Goal: Task Accomplishment & Management: Manage account settings

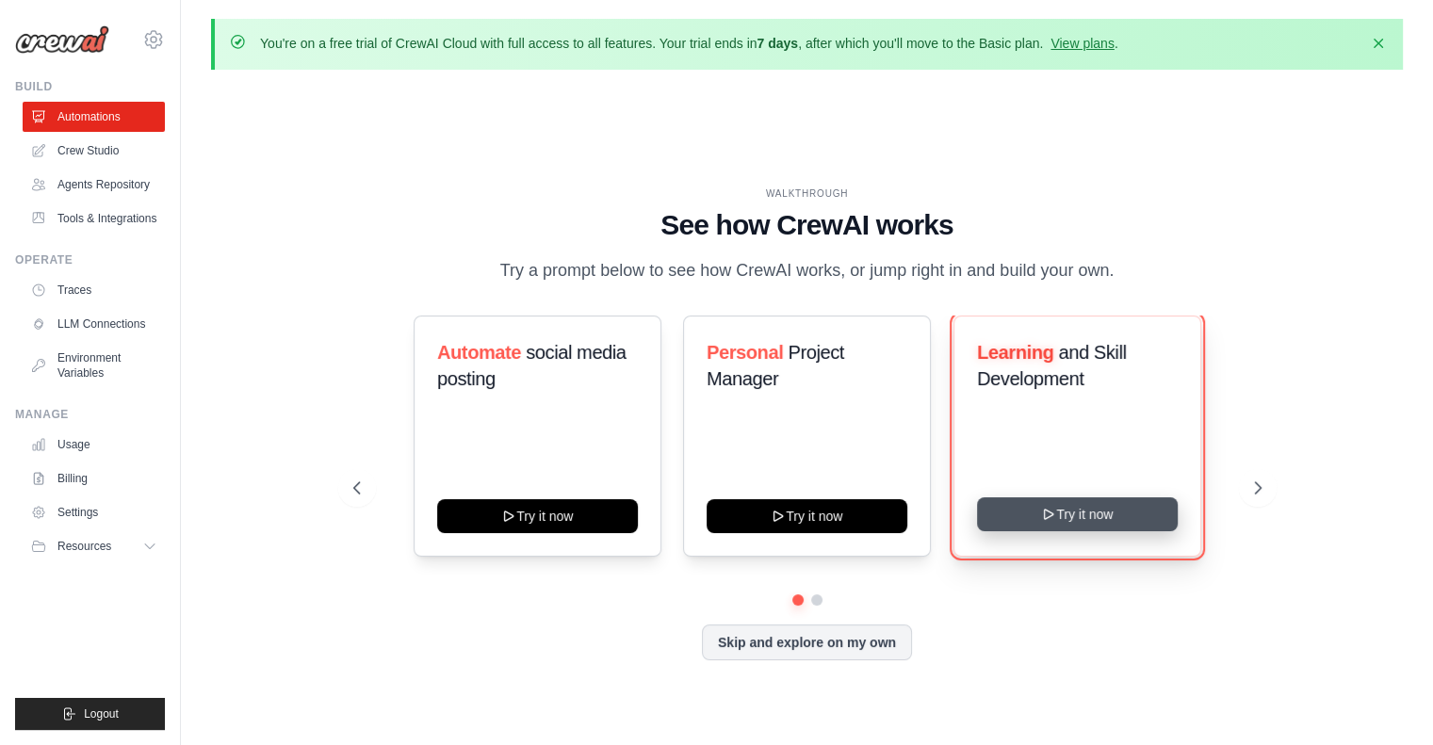
click at [1138, 531] on button "Try it now" at bounding box center [1077, 515] width 201 height 34
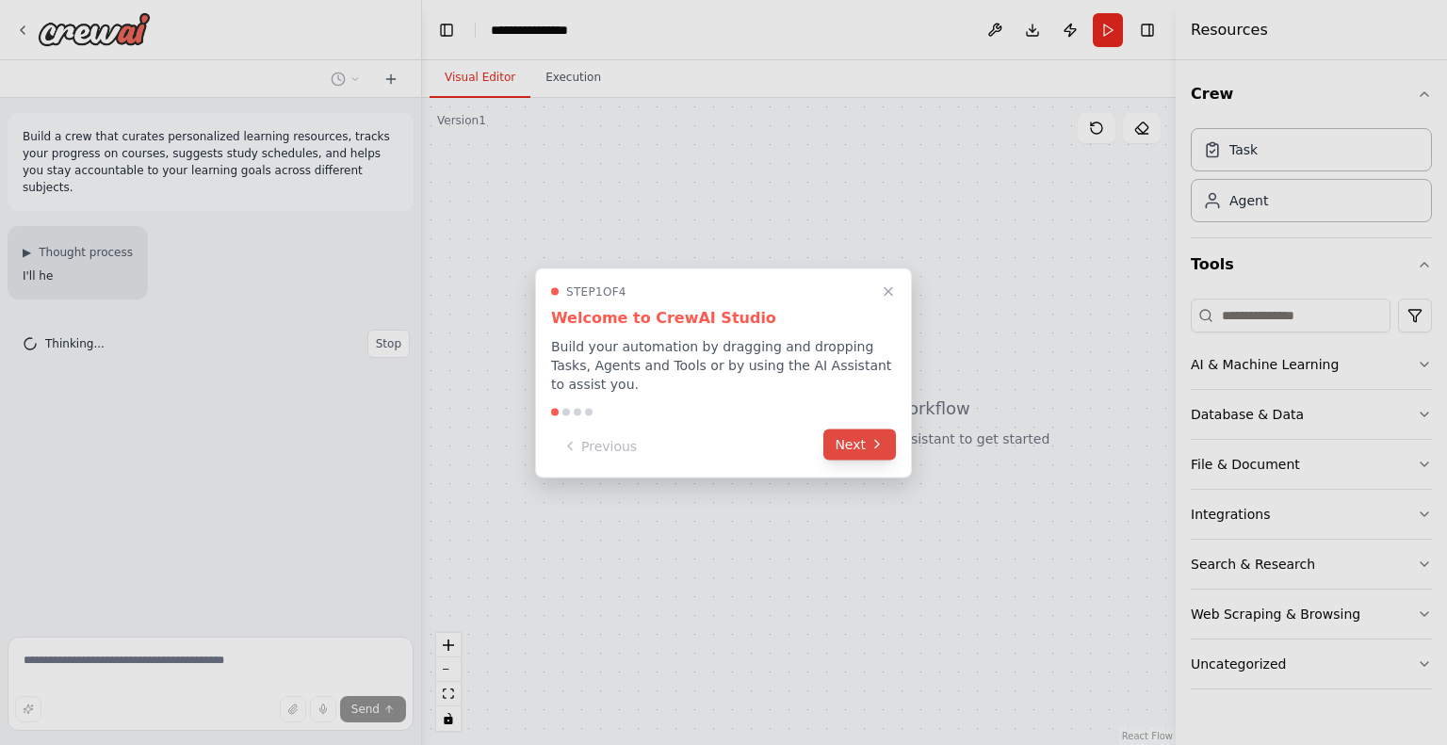
click at [859, 430] on button "Next" at bounding box center [860, 444] width 73 height 31
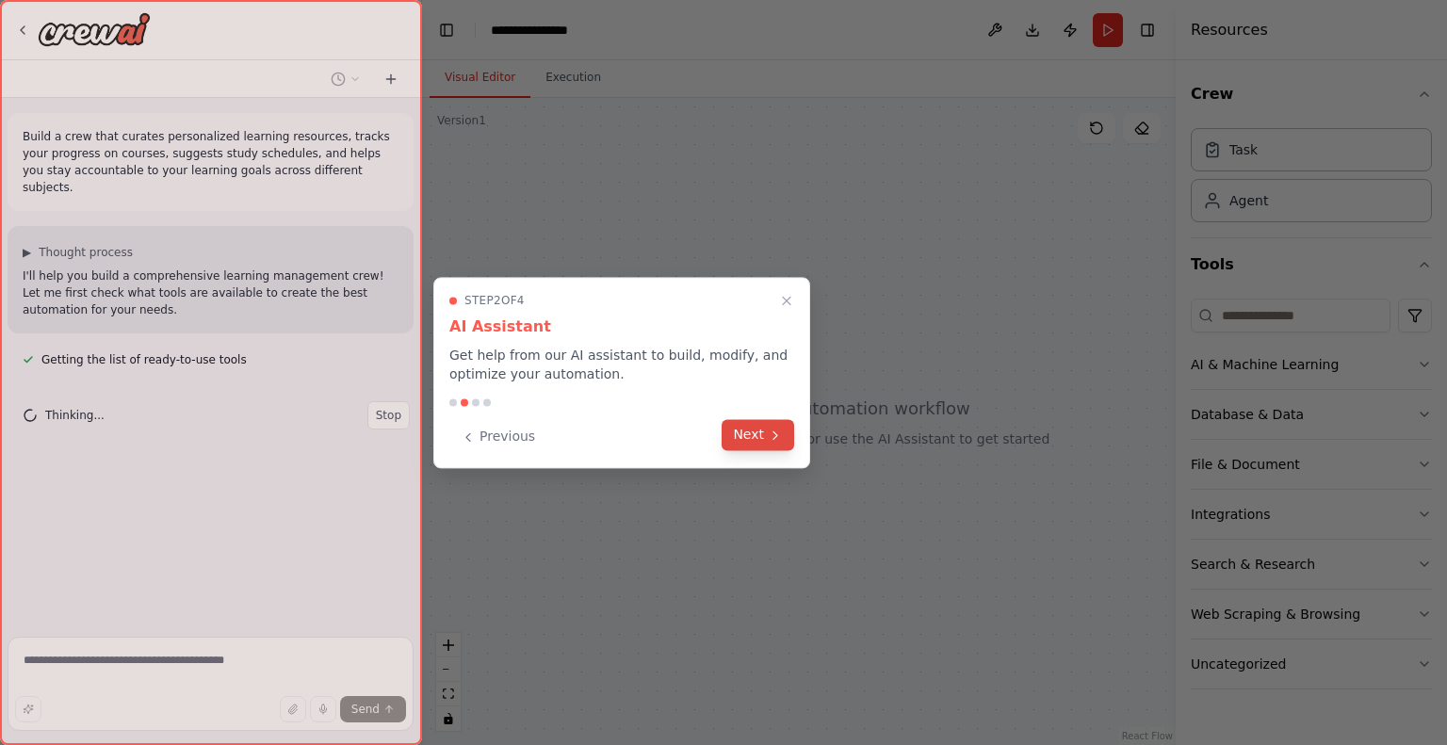
click at [758, 437] on button "Next" at bounding box center [758, 434] width 73 height 31
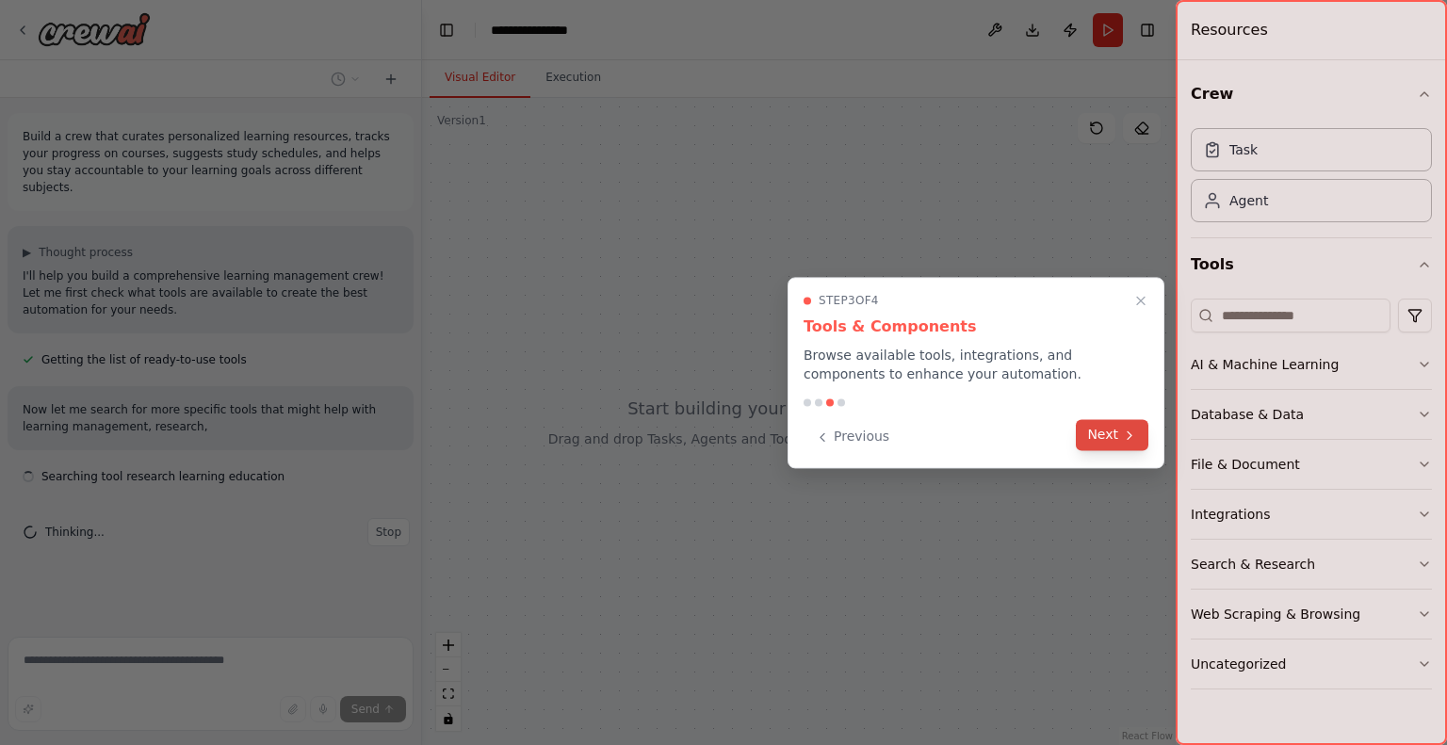
click at [1123, 435] on icon at bounding box center [1129, 435] width 15 height 15
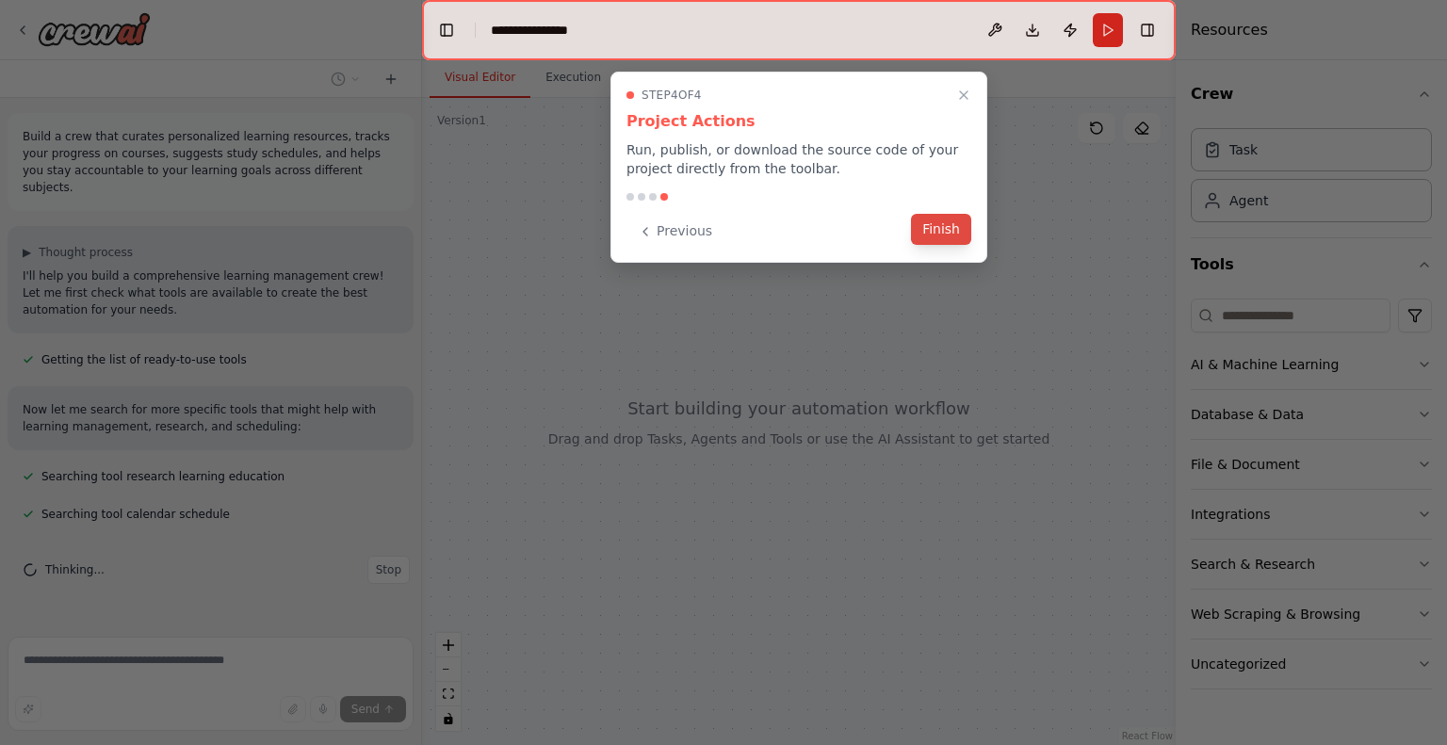
click at [944, 229] on button "Finish" at bounding box center [941, 229] width 60 height 31
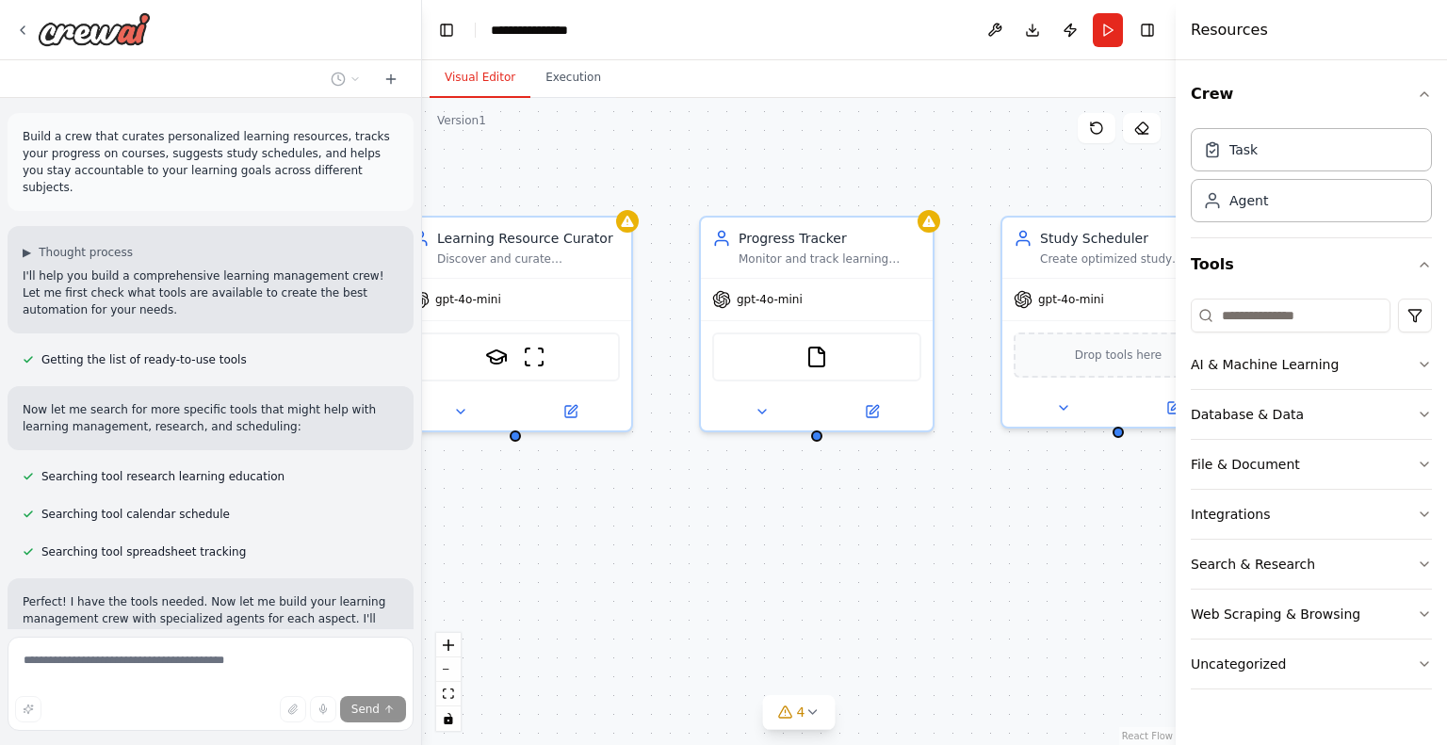
drag, startPoint x: 1050, startPoint y: 549, endPoint x: 648, endPoint y: 573, distance: 402.1
click at [648, 573] on div "Learning Resource Curator Discover and curate personalized learning resources f…" at bounding box center [799, 421] width 754 height 647
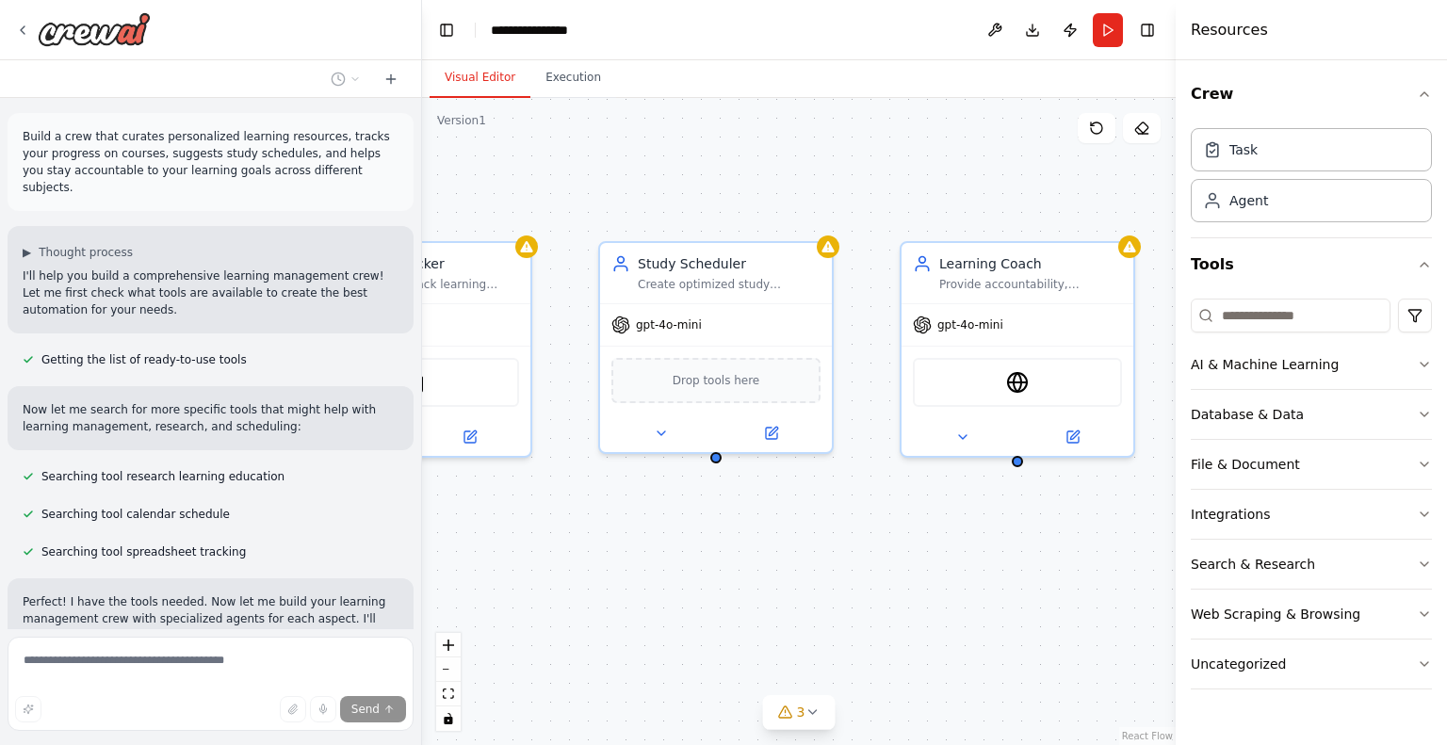
drag, startPoint x: 987, startPoint y: 577, endPoint x: 584, endPoint y: 602, distance: 403.2
click at [584, 602] on div ".deletable-edge-delete-btn { width: 20px; height: 20px; border: 0px solid #ffff…" at bounding box center [799, 421] width 754 height 647
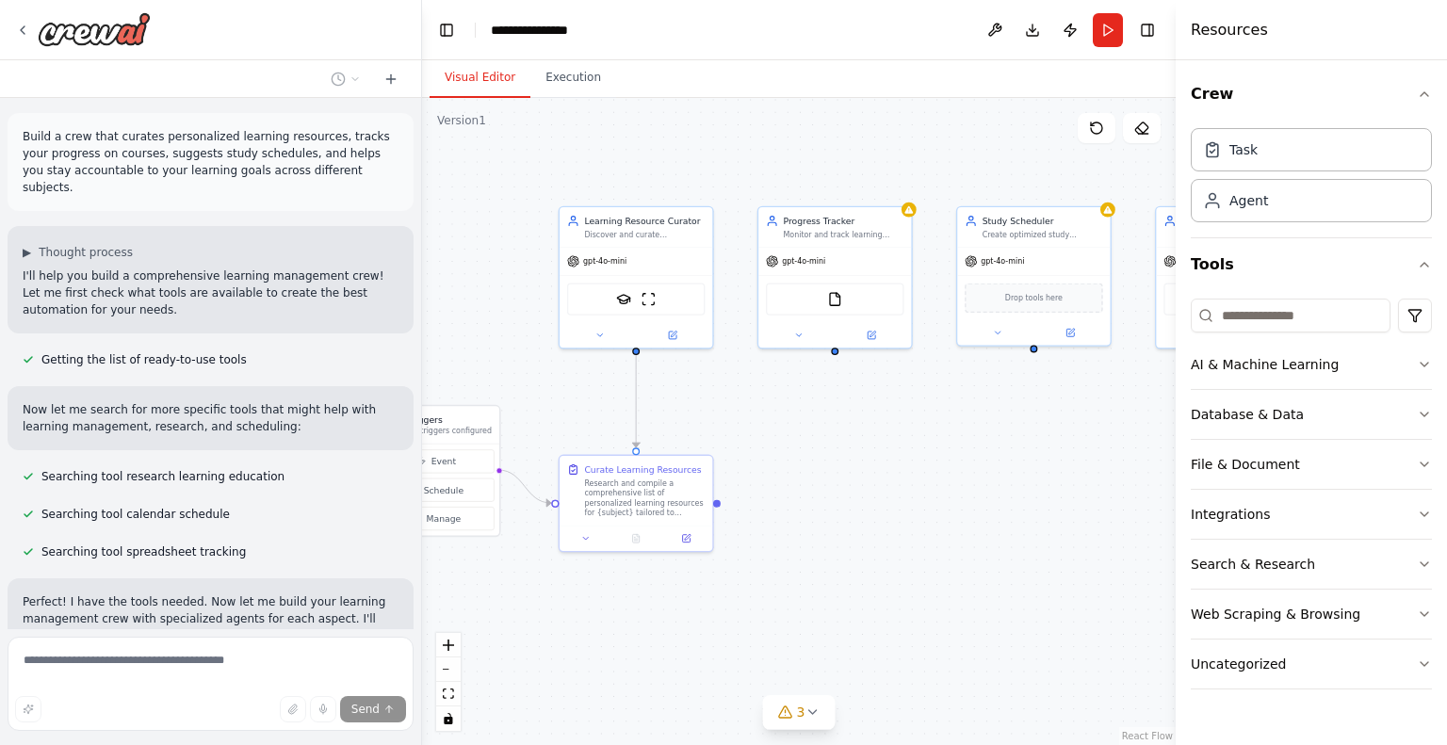
drag, startPoint x: 743, startPoint y: 628, endPoint x: 1011, endPoint y: 466, distance: 313.2
click at [1011, 466] on div ".deletable-edge-delete-btn { width: 20px; height: 20px; border: 0px solid #ffff…" at bounding box center [799, 421] width 754 height 647
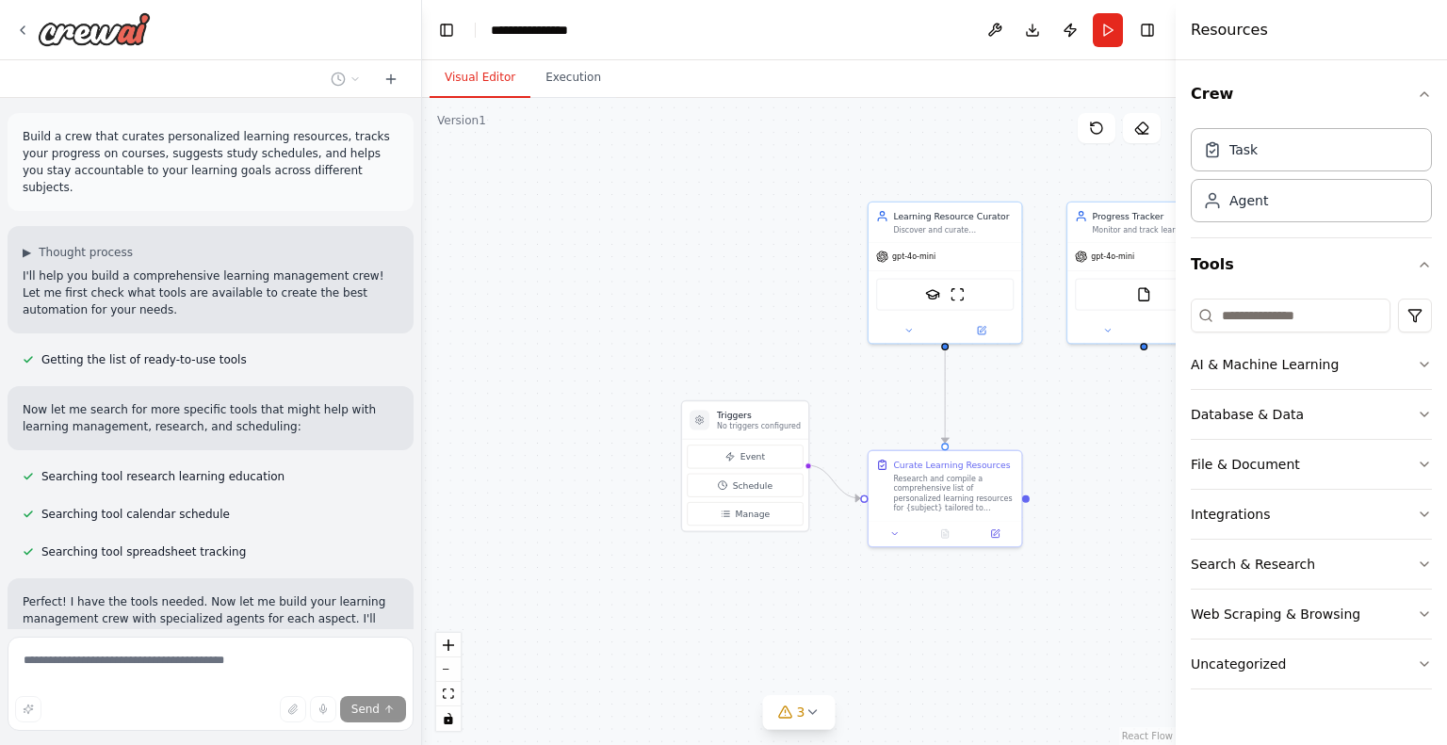
drag, startPoint x: 829, startPoint y: 493, endPoint x: 1137, endPoint y: 487, distance: 308.2
click at [1138, 488] on div ".deletable-edge-delete-btn { width: 20px; height: 20px; border: 0px solid #ffff…" at bounding box center [799, 421] width 754 height 647
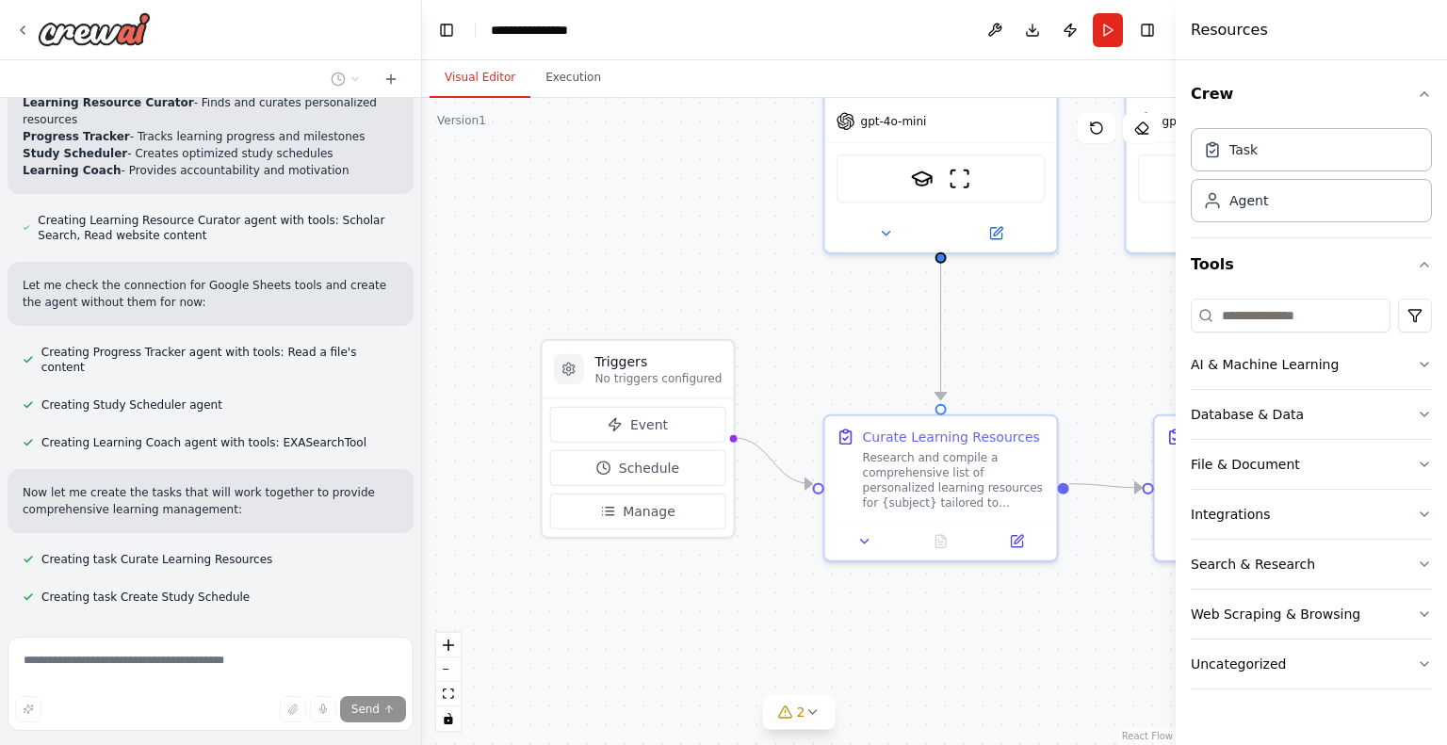
scroll to position [594, 0]
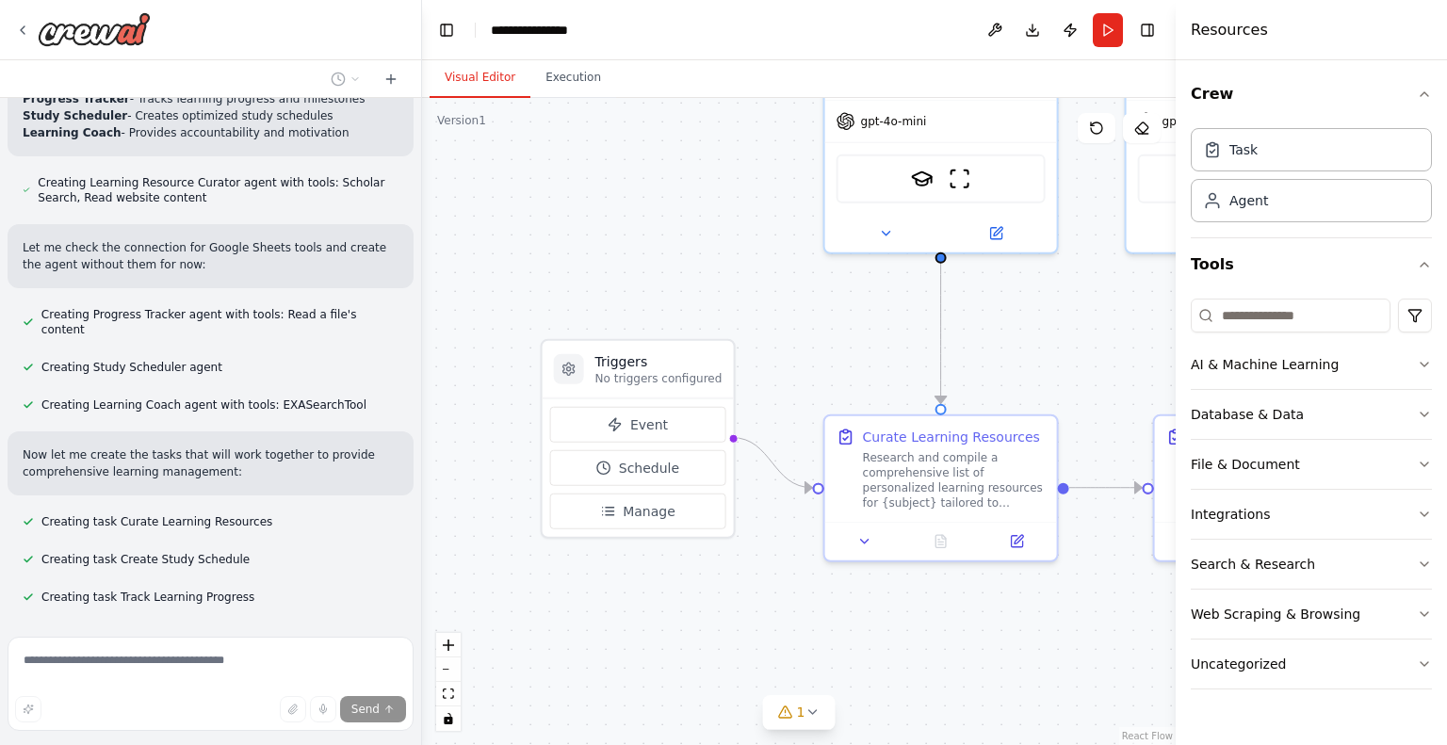
click at [379, 646] on span "Stop" at bounding box center [388, 653] width 25 height 15
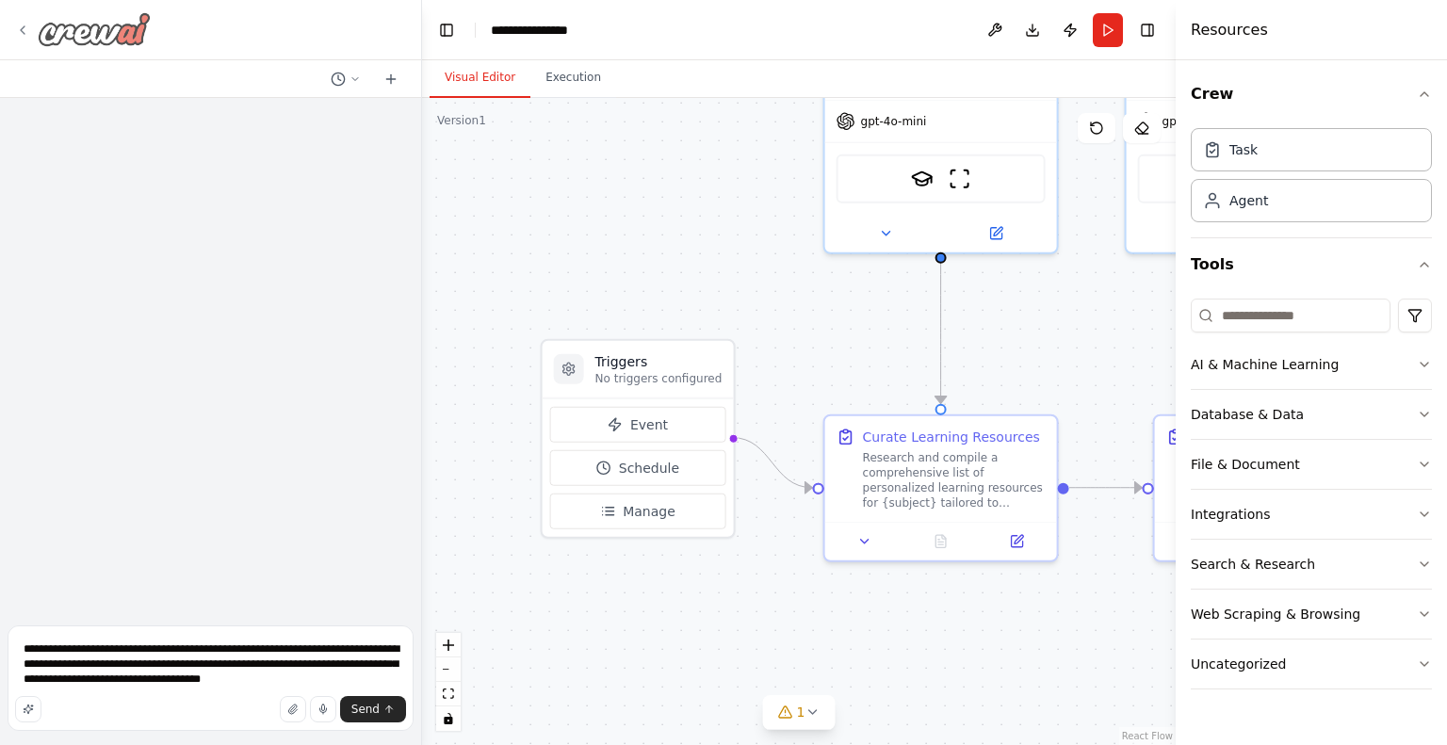
click at [20, 33] on icon at bounding box center [22, 30] width 15 height 15
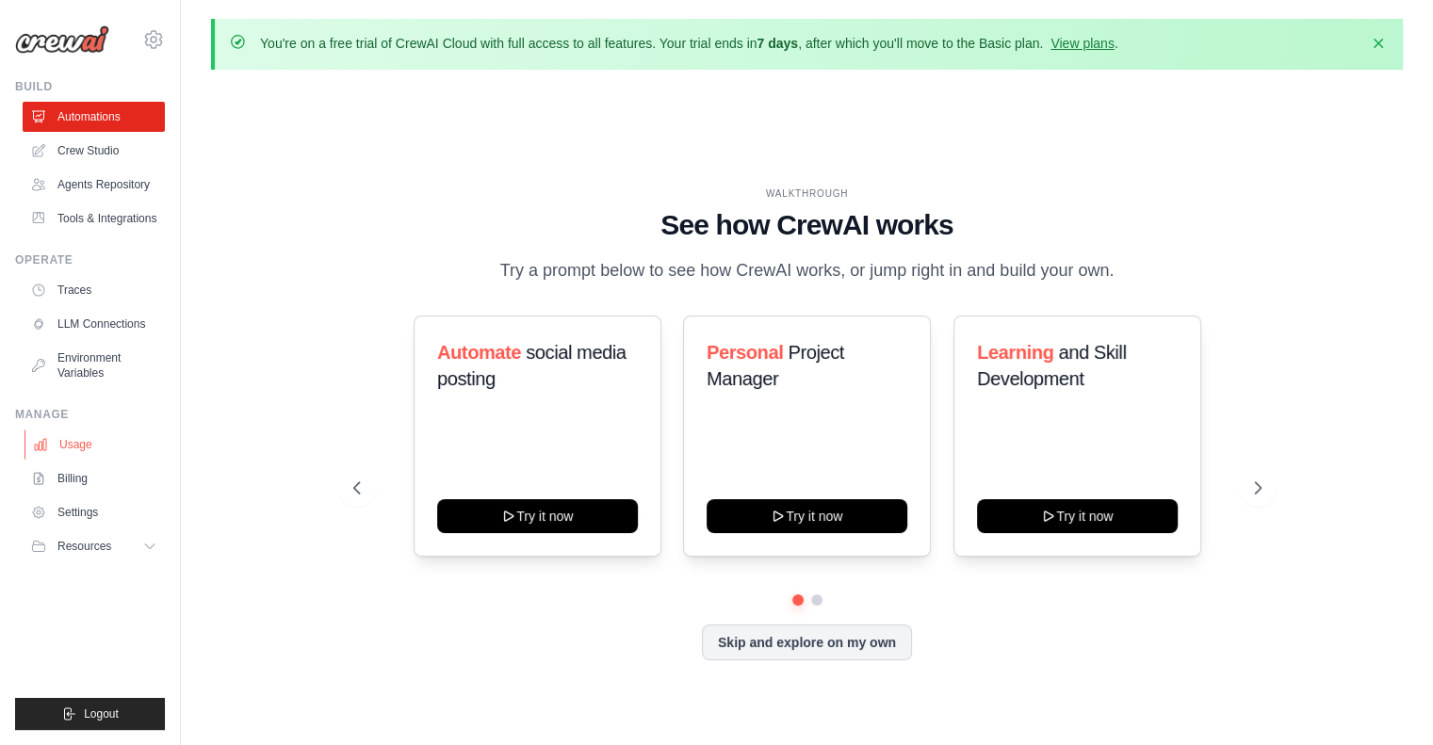
click at [102, 452] on link "Usage" at bounding box center [96, 445] width 142 height 30
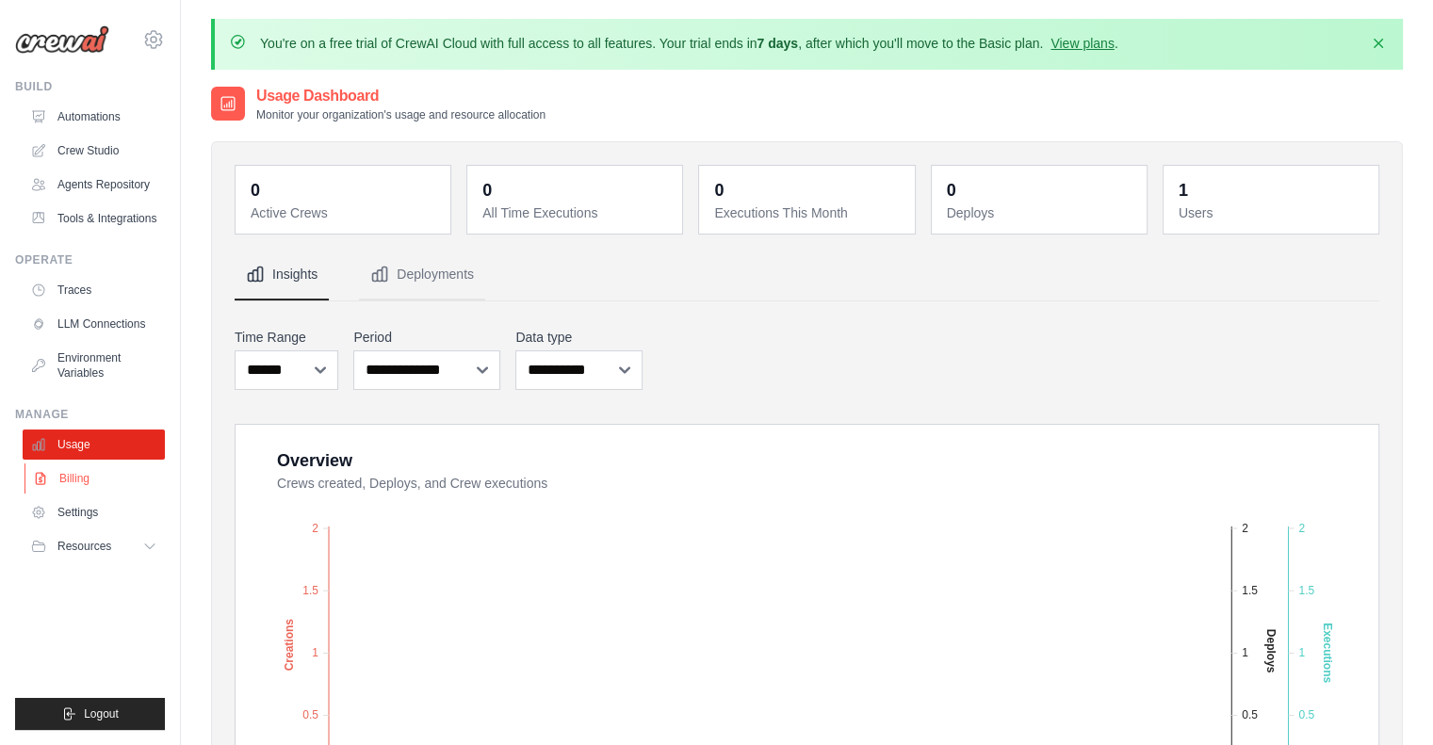
click at [98, 482] on link "Billing" at bounding box center [96, 479] width 142 height 30
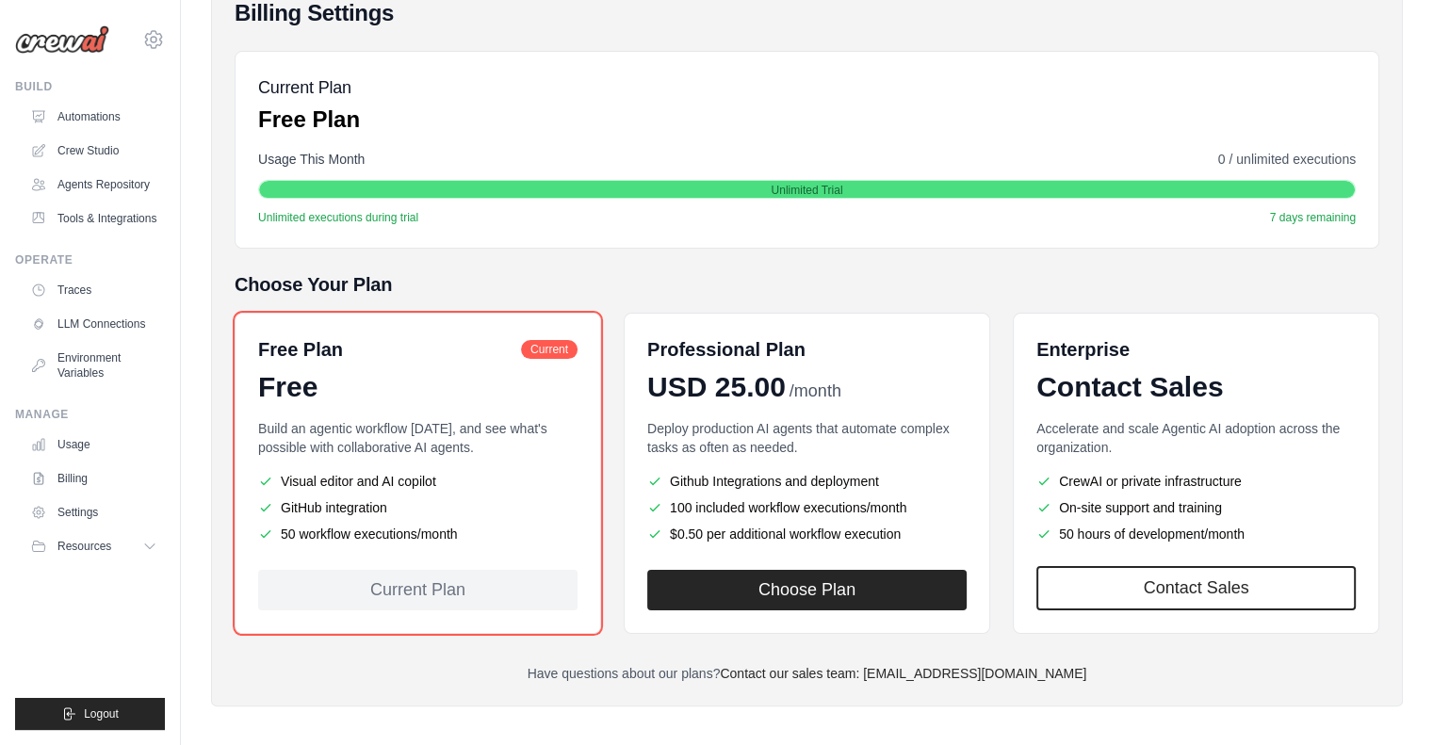
scroll to position [240, 0]
